Goal: Information Seeking & Learning: Compare options

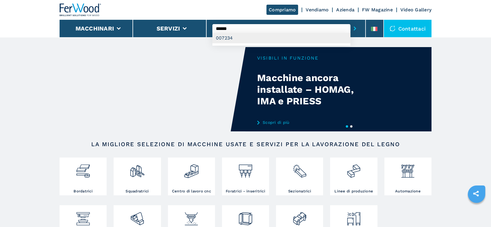
type input "******"
click at [226, 36] on div "007234" at bounding box center [281, 38] width 138 height 10
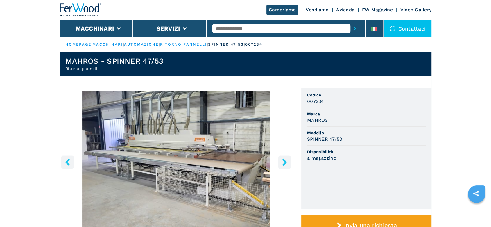
click at [283, 163] on icon "right-button" at bounding box center [284, 161] width 5 height 7
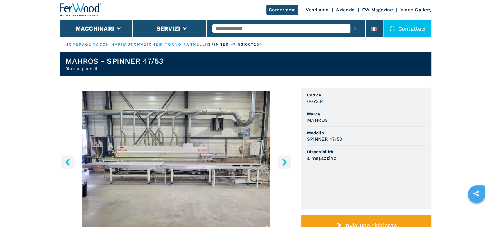
click at [283, 163] on icon "right-button" at bounding box center [284, 161] width 5 height 7
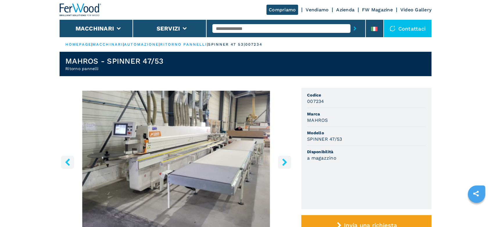
click at [283, 163] on icon "right-button" at bounding box center [284, 161] width 5 height 7
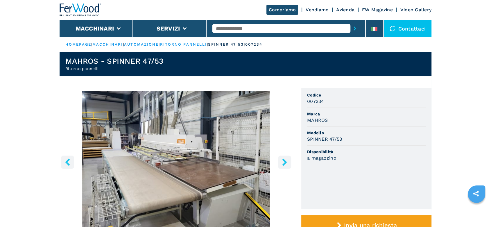
click at [283, 163] on icon "right-button" at bounding box center [284, 161] width 5 height 7
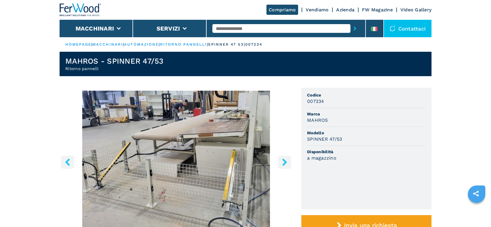
click at [283, 163] on icon "right-button" at bounding box center [284, 161] width 5 height 7
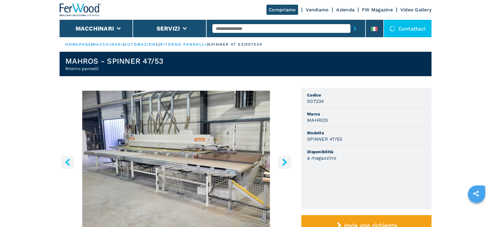
click at [283, 163] on icon "right-button" at bounding box center [284, 161] width 5 height 7
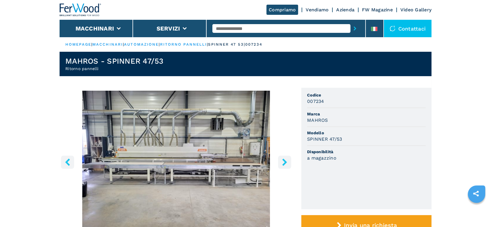
click at [283, 163] on icon "right-button" at bounding box center [284, 161] width 5 height 7
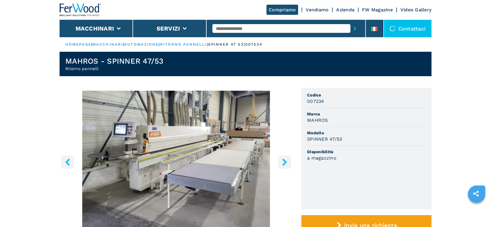
click at [286, 163] on icon "right-button" at bounding box center [284, 161] width 7 height 7
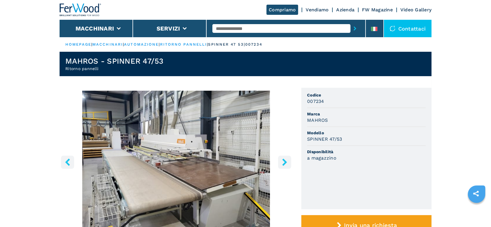
click at [182, 45] on link "ritorno pannelli" at bounding box center [183, 44] width 47 height 4
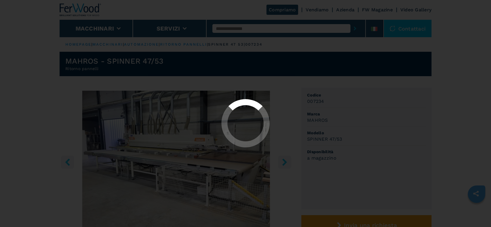
select select "**********"
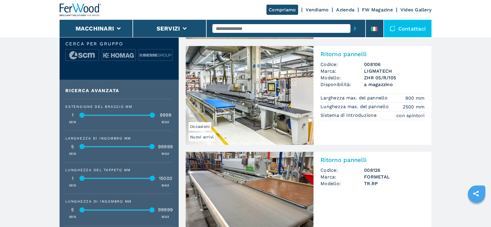
scroll to position [290, 0]
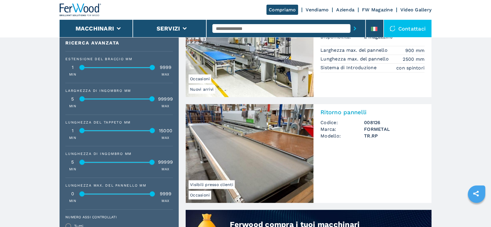
click at [376, 124] on h3 "008126" at bounding box center [394, 122] width 60 height 7
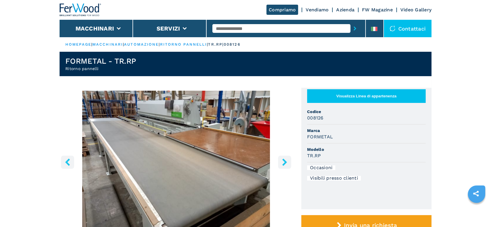
scroll to position [129, 0]
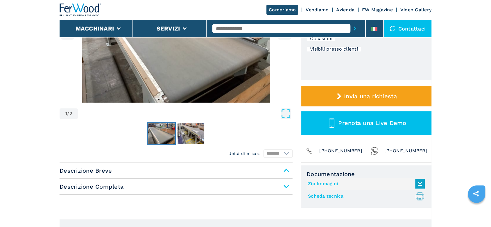
click at [289, 187] on span "Descrizione Completa" at bounding box center [176, 186] width 233 height 10
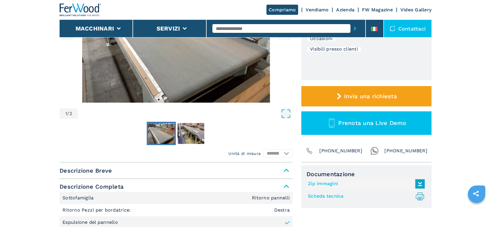
click at [285, 169] on span "Descrizione Breve" at bounding box center [176, 170] width 233 height 10
click at [286, 169] on span "Descrizione Breve" at bounding box center [176, 170] width 233 height 10
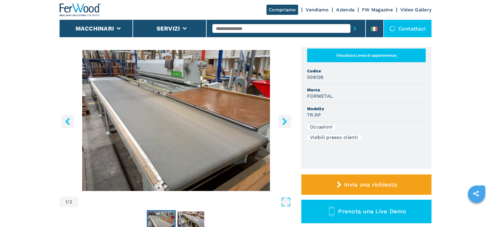
scroll to position [0, 0]
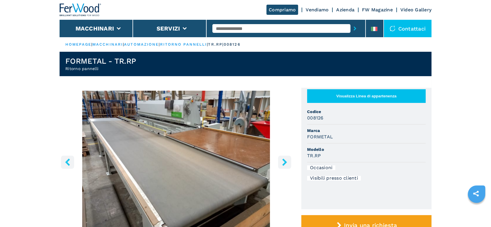
select select "**********"
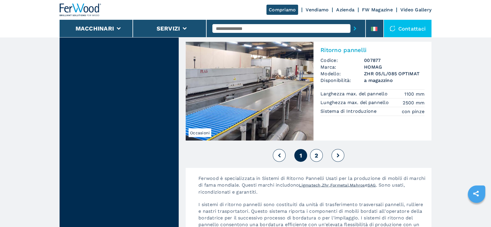
scroll to position [1290, 0]
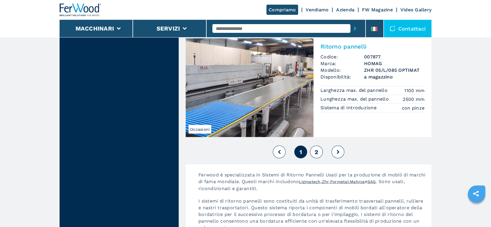
click at [340, 154] on button at bounding box center [337, 151] width 13 height 13
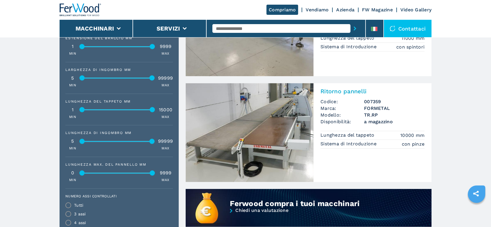
scroll to position [322, 0]
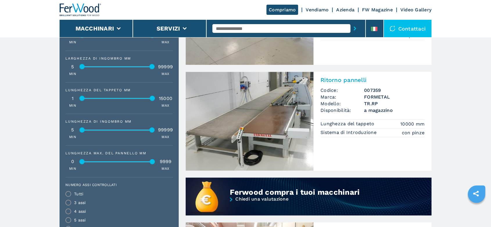
click at [378, 102] on h3 "TR.RP" at bounding box center [394, 103] width 60 height 7
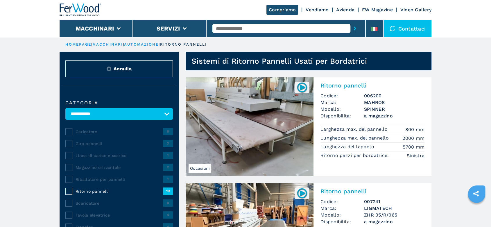
scroll to position [129, 0]
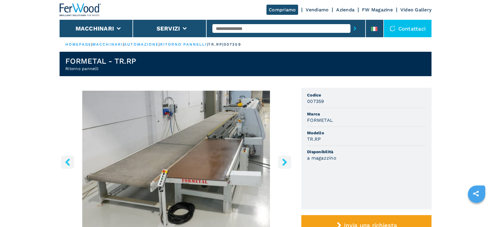
click at [221, 28] on input "text" at bounding box center [281, 28] width 138 height 9
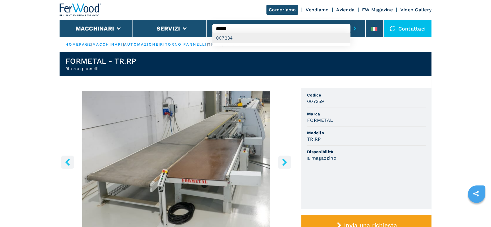
type input "******"
click at [228, 39] on div "007234" at bounding box center [281, 38] width 138 height 10
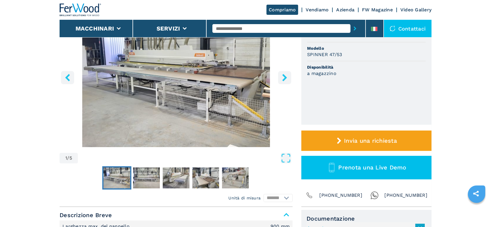
scroll to position [32, 0]
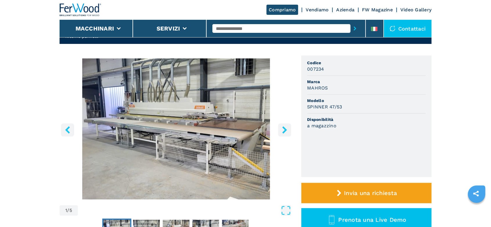
click at [286, 128] on icon "right-button" at bounding box center [284, 129] width 7 height 7
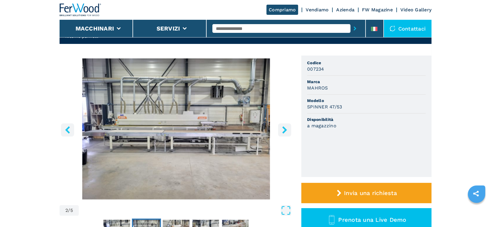
click at [286, 128] on icon "right-button" at bounding box center [284, 129] width 7 height 7
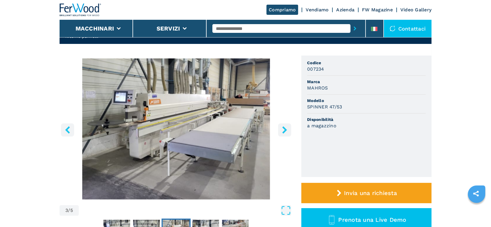
click at [286, 128] on icon "right-button" at bounding box center [284, 129] width 7 height 7
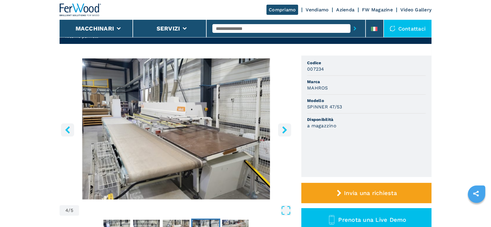
click at [286, 128] on icon "right-button" at bounding box center [284, 129] width 7 height 7
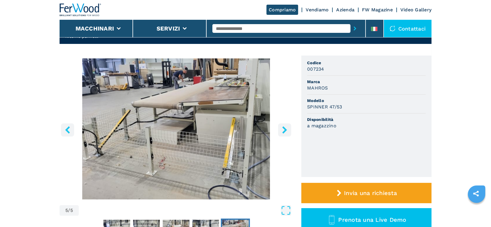
click at [286, 128] on icon "right-button" at bounding box center [284, 129] width 7 height 7
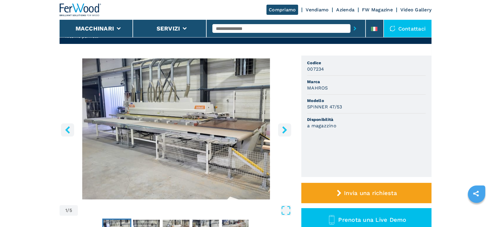
click at [286, 128] on icon "right-button" at bounding box center [284, 129] width 7 height 7
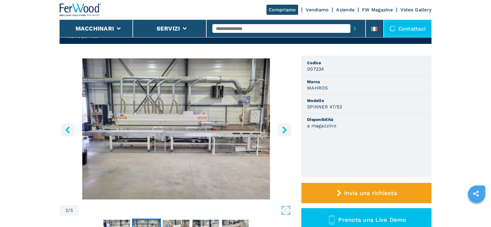
click at [286, 128] on icon "right-button" at bounding box center [284, 129] width 7 height 7
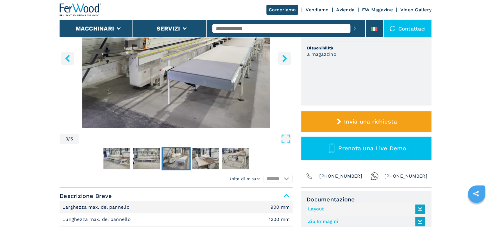
scroll to position [0, 0]
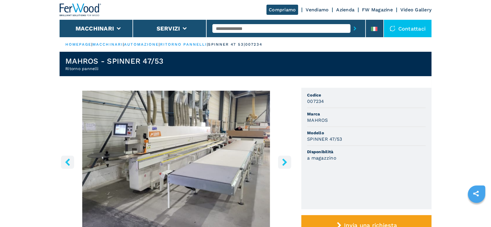
click at [216, 27] on input "text" at bounding box center [281, 28] width 138 height 9
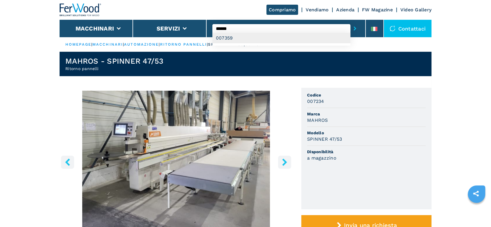
type input "******"
click at [230, 37] on div "007359" at bounding box center [281, 38] width 138 height 10
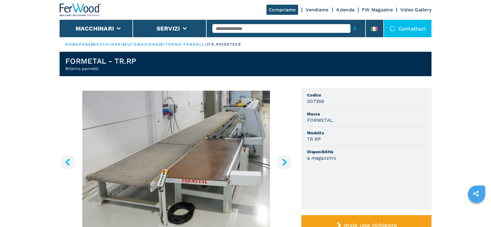
click at [284, 162] on icon "right-button" at bounding box center [284, 161] width 5 height 7
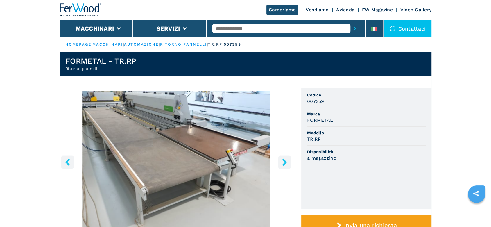
click at [284, 161] on icon "right-button" at bounding box center [284, 161] width 5 height 7
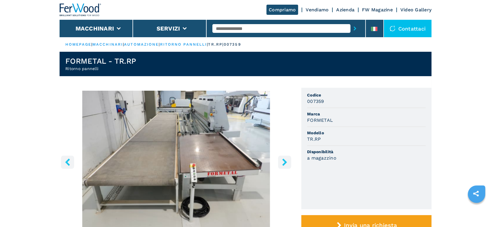
click at [284, 161] on icon "right-button" at bounding box center [284, 161] width 5 height 7
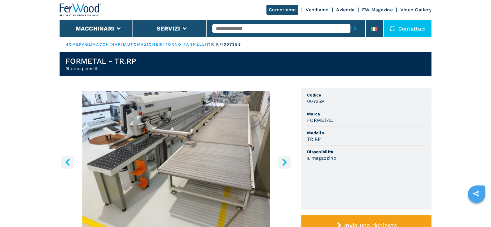
click at [284, 161] on icon "right-button" at bounding box center [284, 161] width 5 height 7
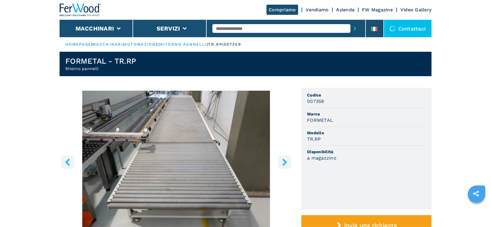
click at [284, 161] on icon "right-button" at bounding box center [284, 161] width 5 height 7
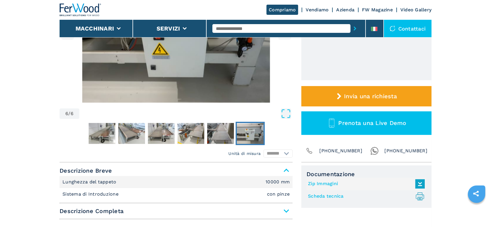
scroll to position [64, 0]
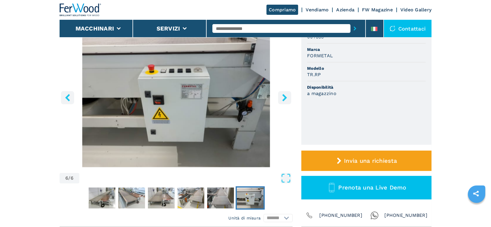
click at [284, 97] on icon "right-button" at bounding box center [284, 97] width 7 height 7
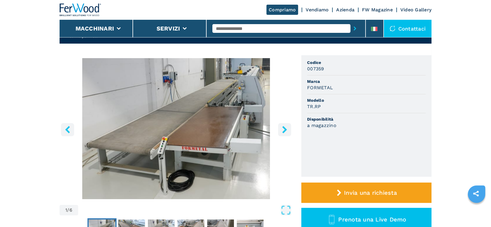
scroll to position [32, 0]
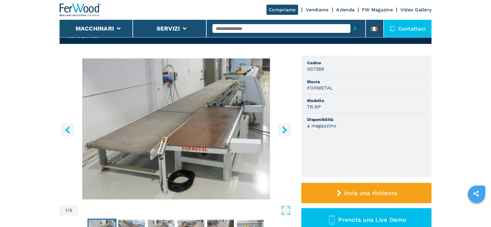
click at [284, 133] on icon "right-button" at bounding box center [284, 129] width 7 height 7
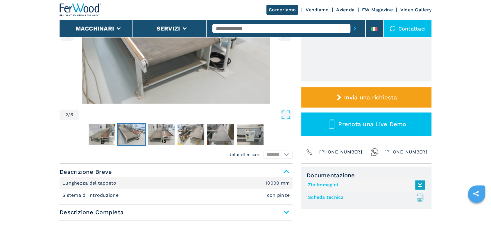
scroll to position [129, 0]
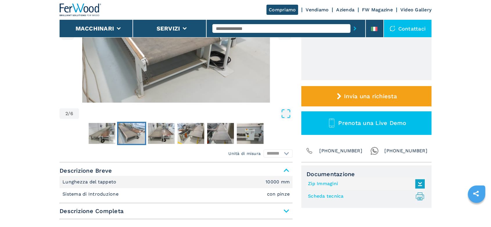
click at [285, 210] on span "Descrizione Completa" at bounding box center [176, 211] width 233 height 10
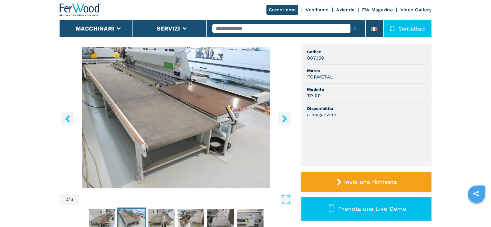
scroll to position [32, 0]
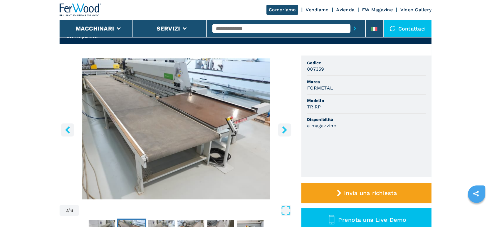
click at [228, 30] on input "text" at bounding box center [281, 28] width 138 height 9
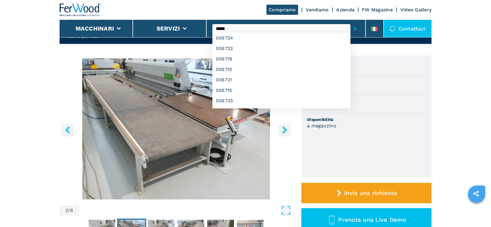
type input "******"
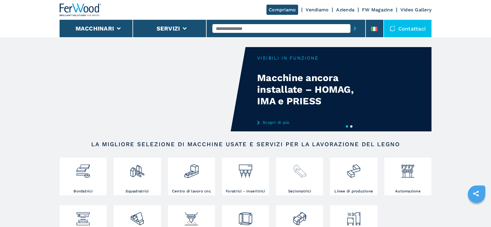
click at [298, 176] on img at bounding box center [299, 169] width 15 height 20
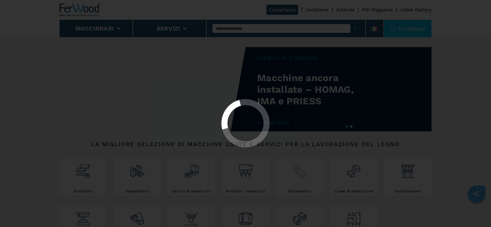
select select "**********"
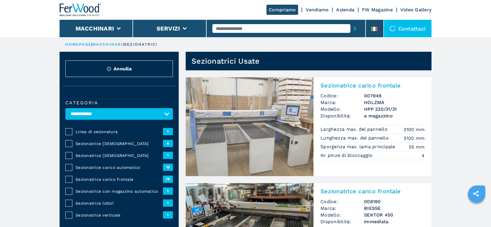
click at [115, 179] on span "Sezionatrice carico frontale" at bounding box center [118, 179] width 87 height 6
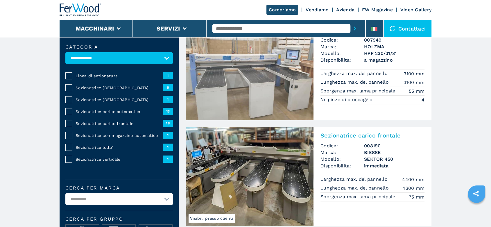
scroll to position [64, 0]
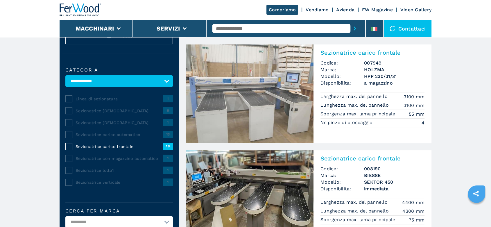
scroll to position [64, 0]
